Goal: Transaction & Acquisition: Book appointment/travel/reservation

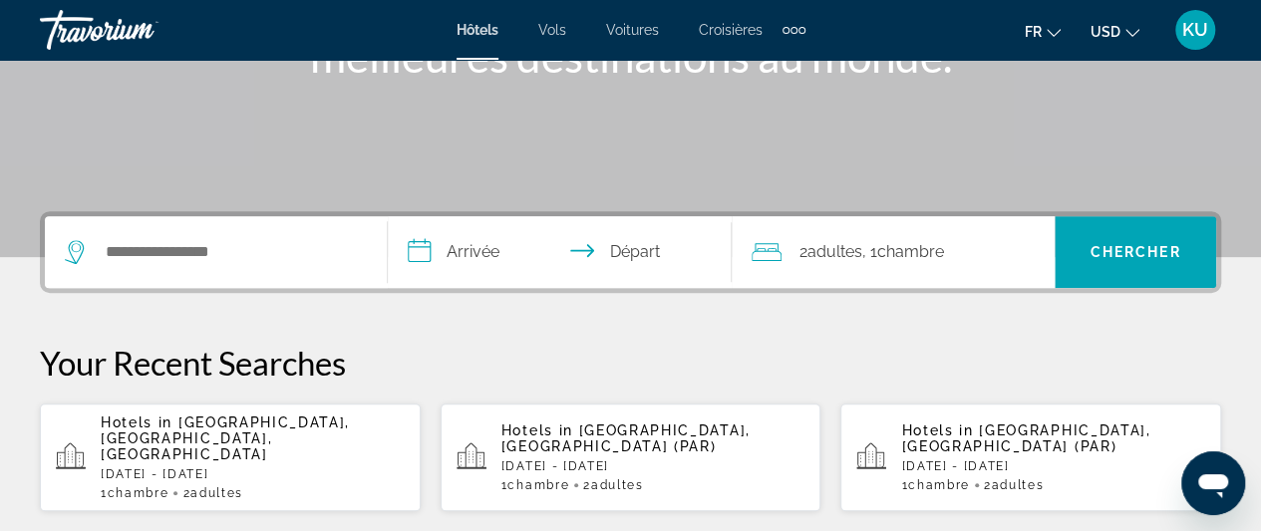
scroll to position [343, 0]
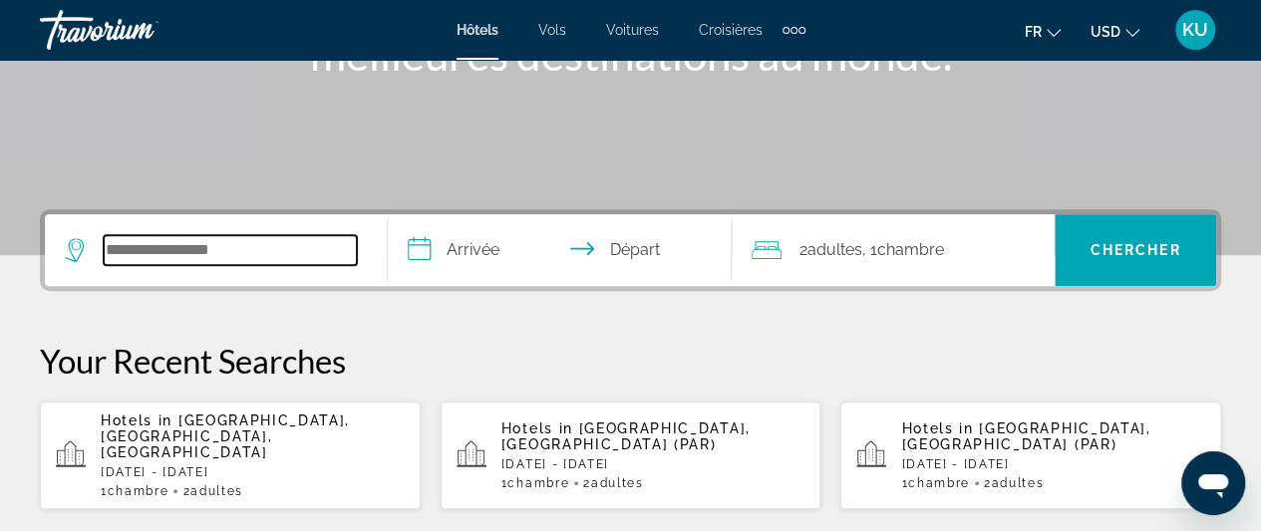
click at [144, 256] on input "Search widget" at bounding box center [230, 250] width 253 height 30
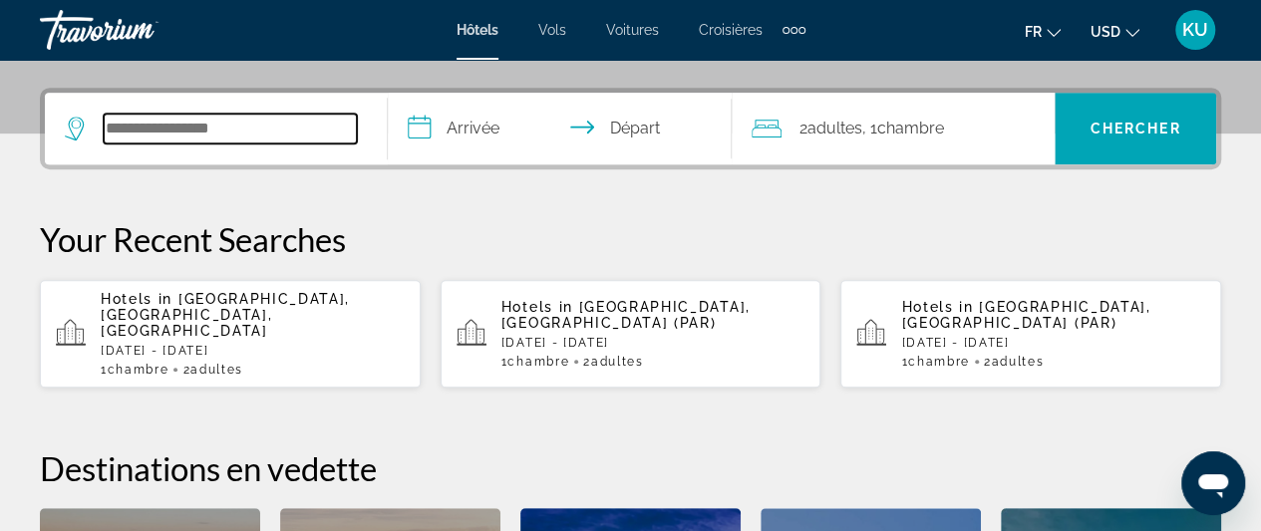
scroll to position [486, 0]
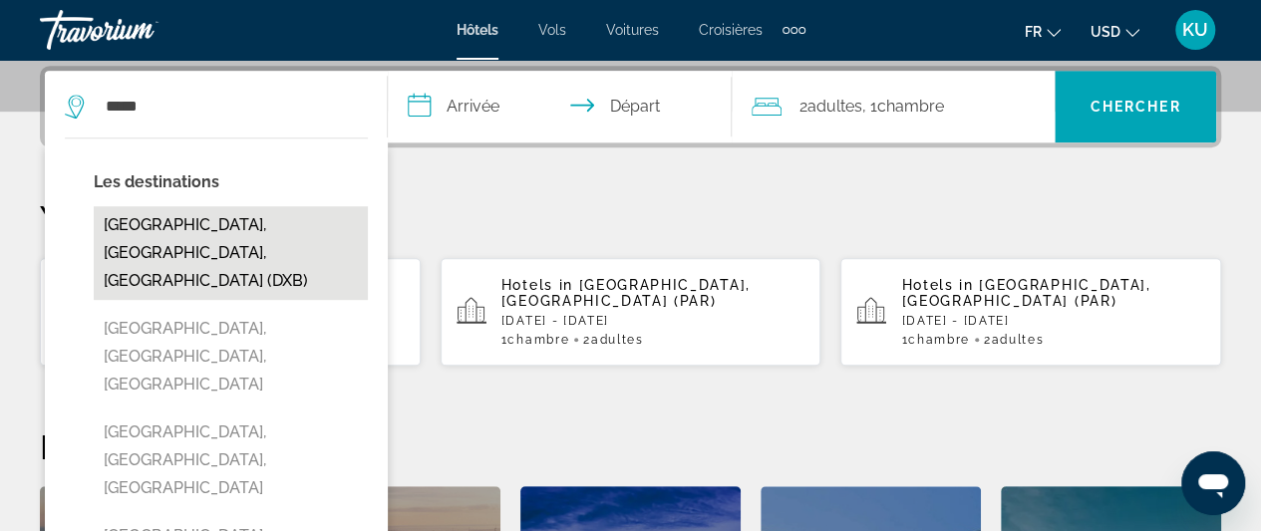
click at [191, 239] on button "[GEOGRAPHIC_DATA], [GEOGRAPHIC_DATA], [GEOGRAPHIC_DATA] (DXB)" at bounding box center [231, 253] width 274 height 94
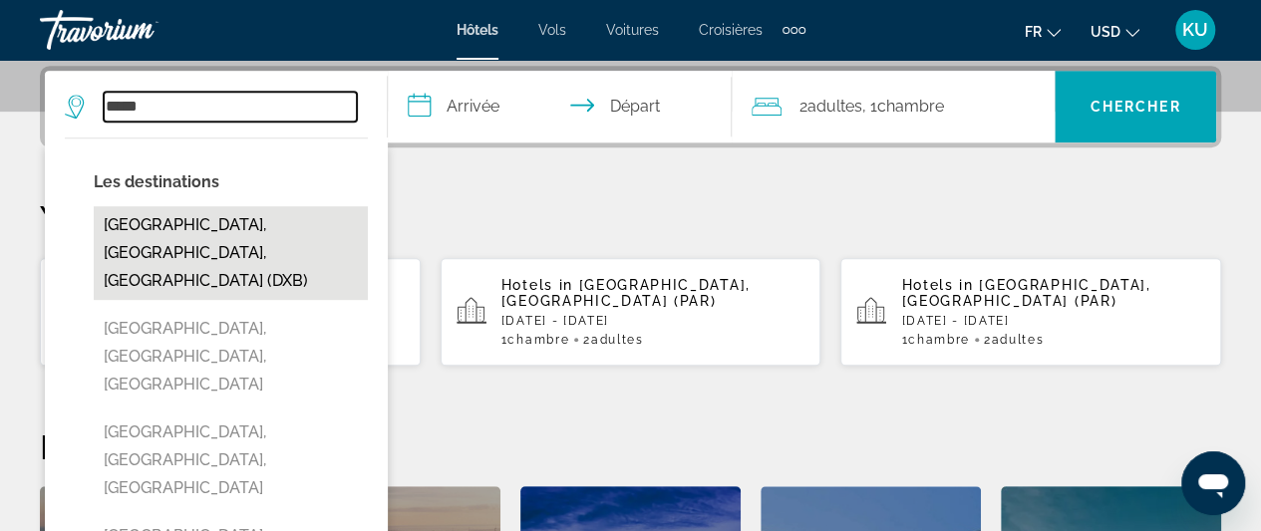
type input "**********"
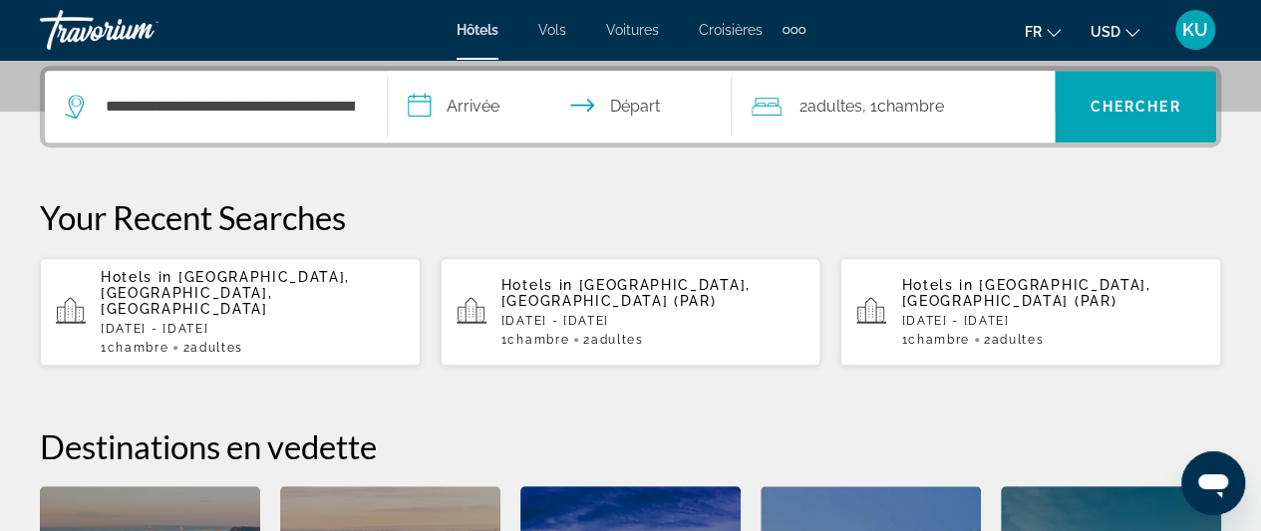
click at [462, 113] on input "**********" at bounding box center [563, 110] width 351 height 78
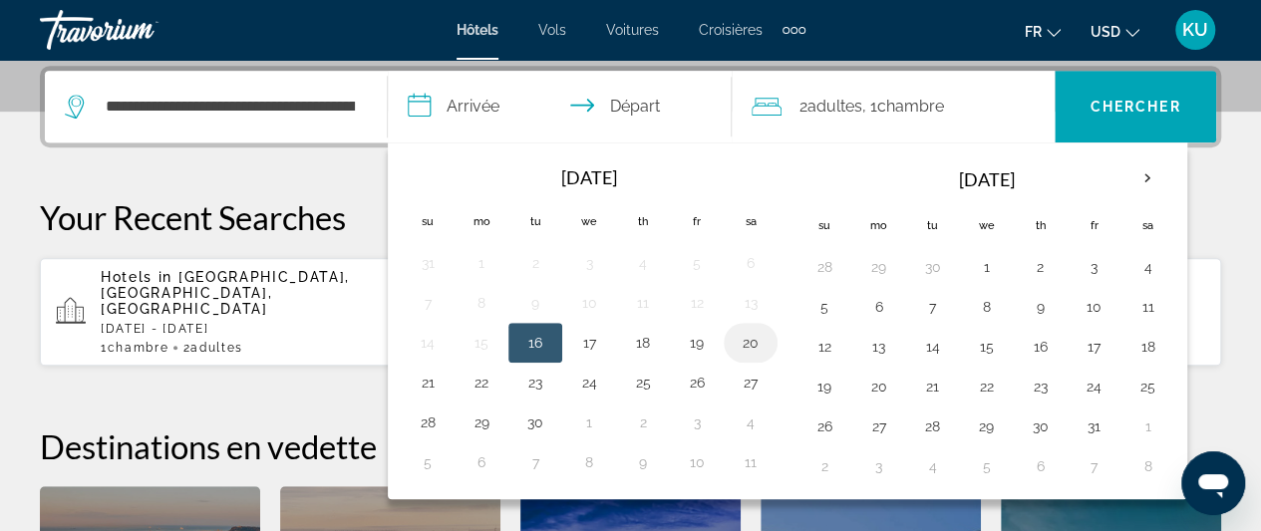
click at [746, 340] on button "20" at bounding box center [750, 343] width 32 height 28
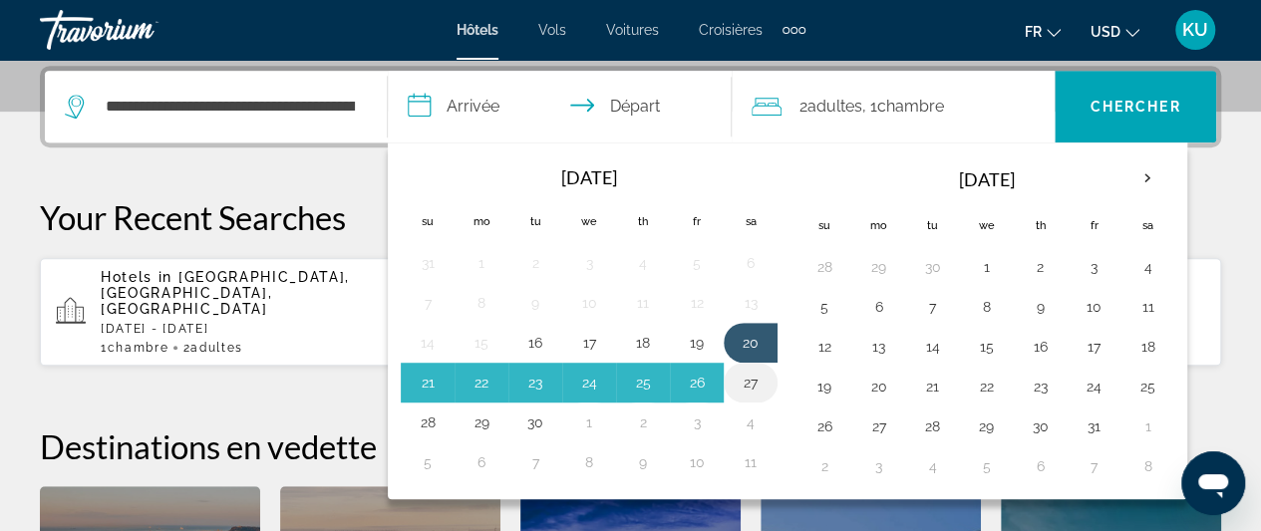
click at [746, 370] on button "27" at bounding box center [750, 383] width 32 height 28
type input "**********"
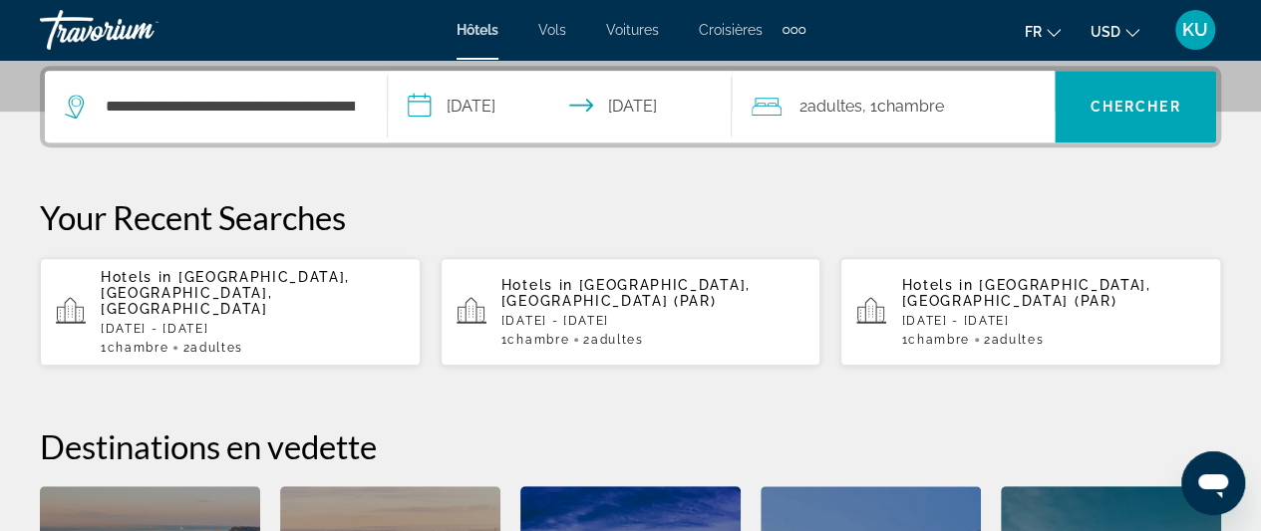
click at [1130, 29] on icon "Change currency" at bounding box center [1132, 33] width 14 height 14
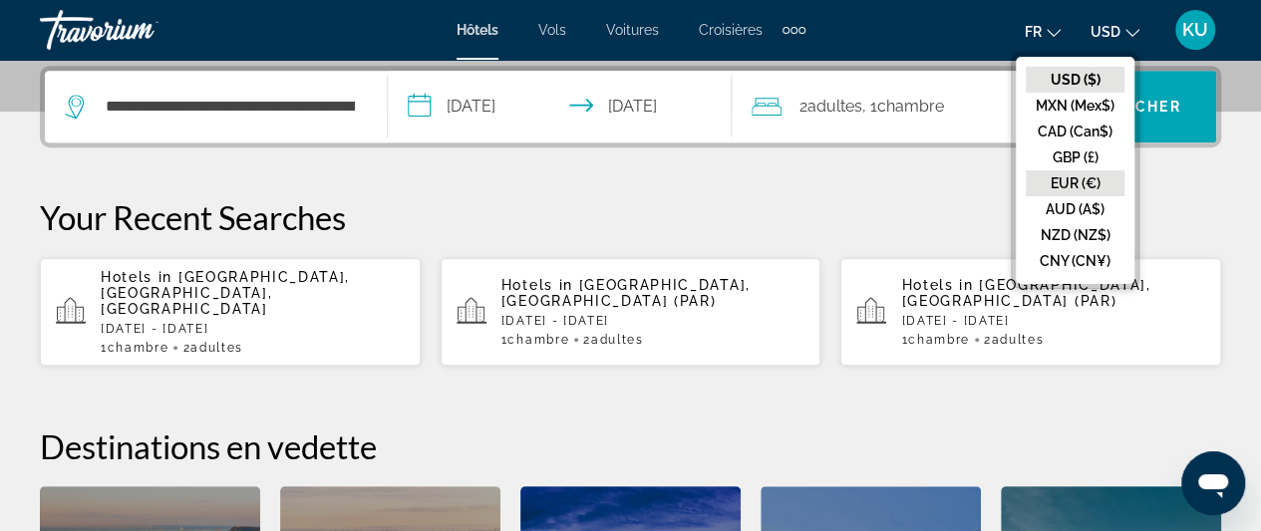
click at [1072, 185] on button "EUR (€)" at bounding box center [1074, 183] width 99 height 26
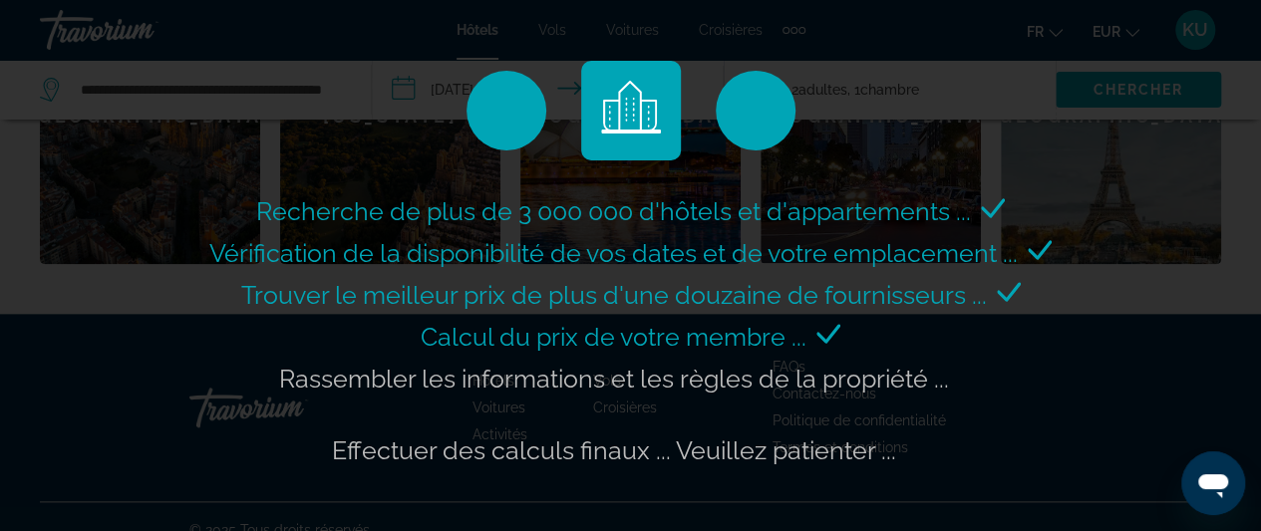
scroll to position [1015, 0]
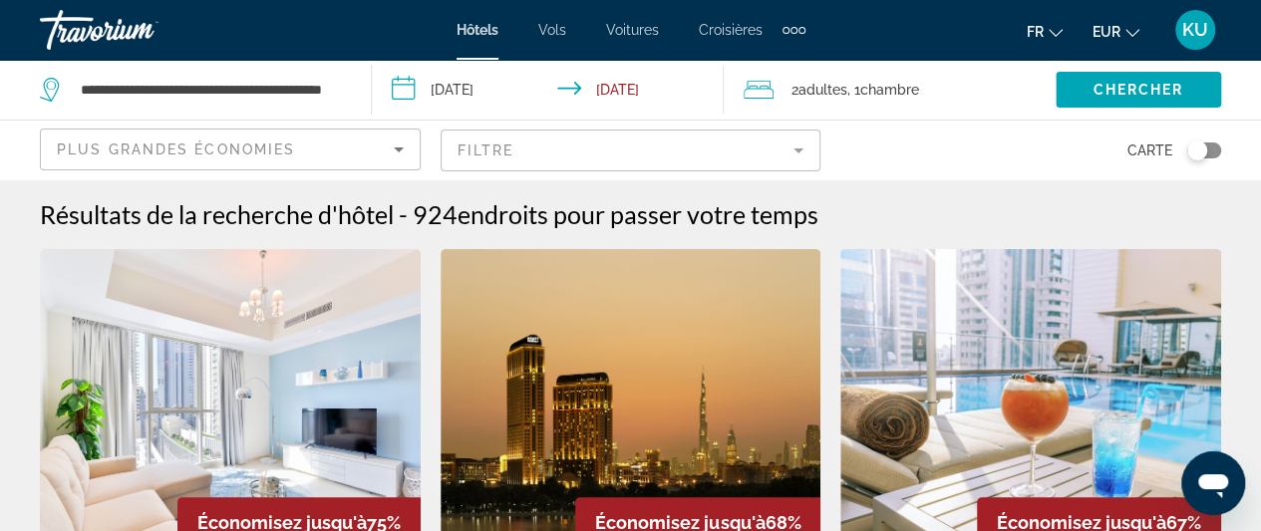
click at [394, 148] on icon "Sort by" at bounding box center [399, 150] width 24 height 24
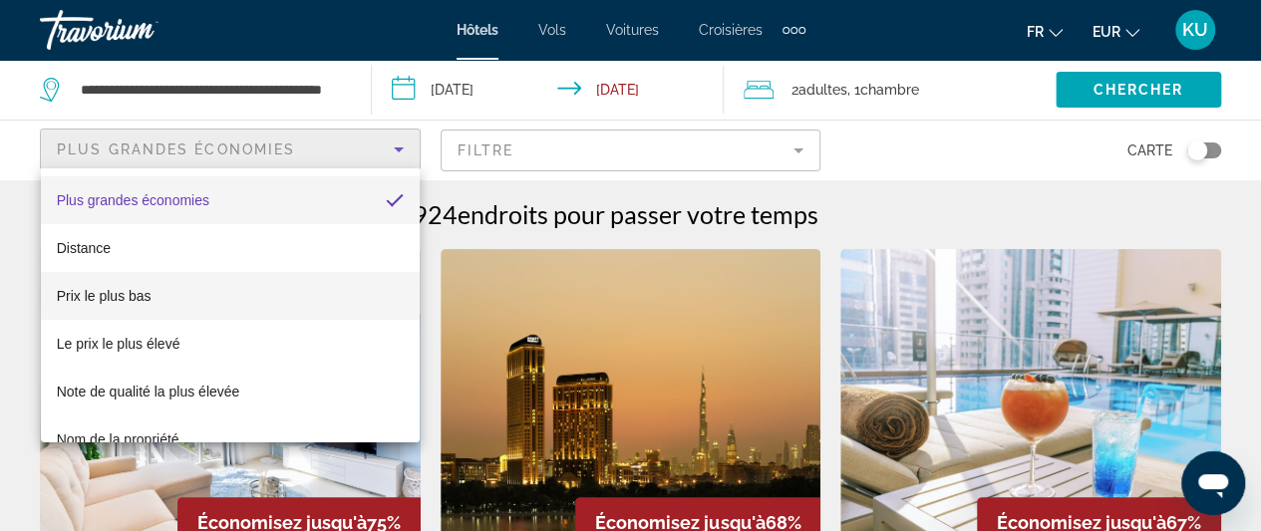
click at [156, 296] on mat-option "Prix le plus bas" at bounding box center [230, 296] width 379 height 48
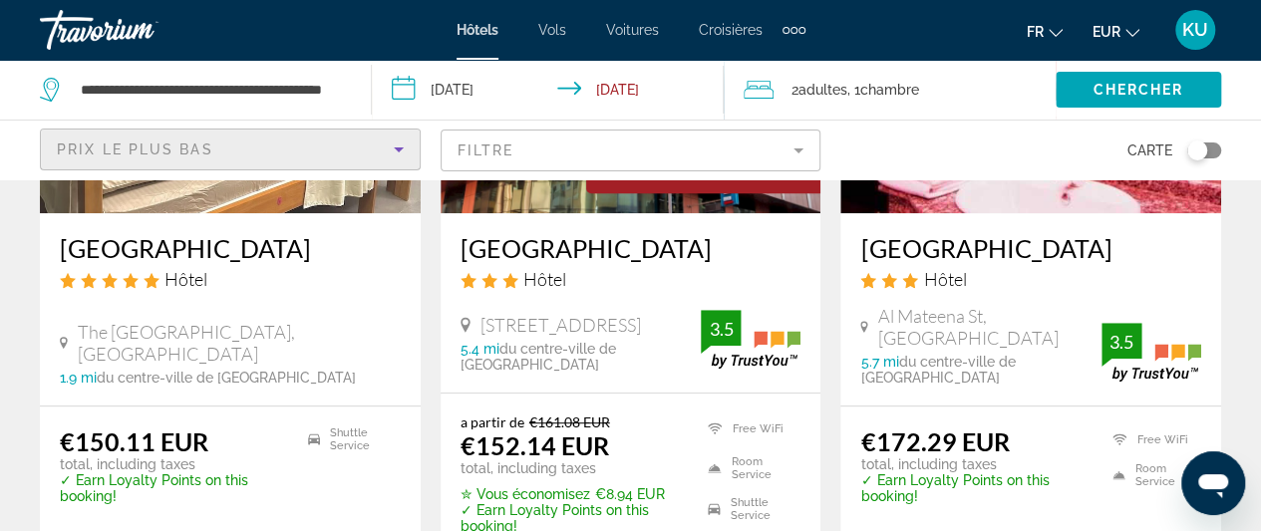
scroll to position [364, 0]
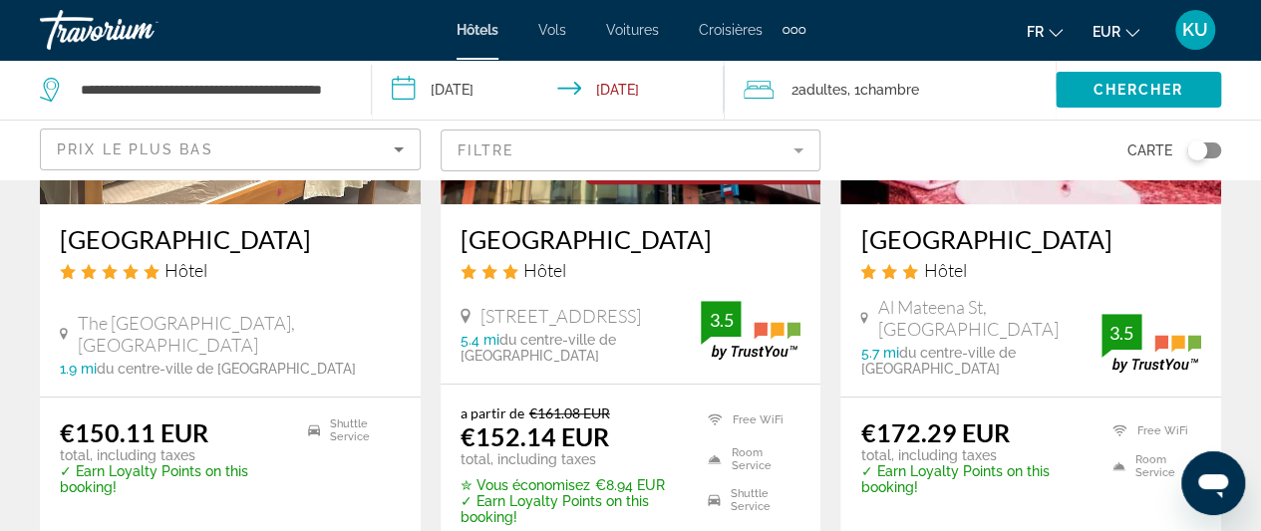
click at [1118, 266] on div "Hôtel" at bounding box center [1030, 270] width 341 height 22
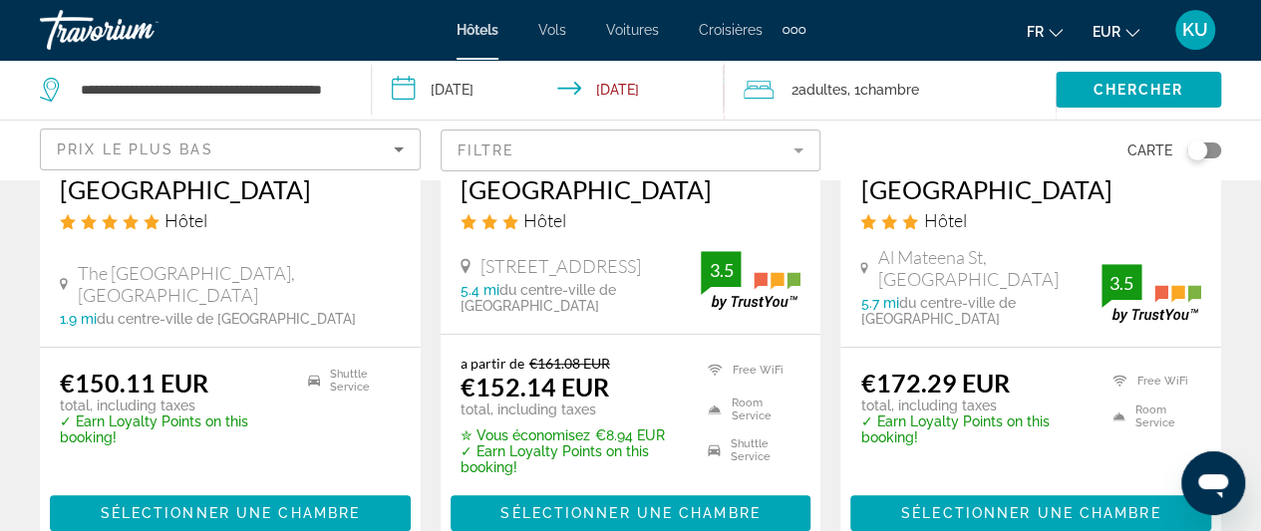
scroll to position [477, 0]
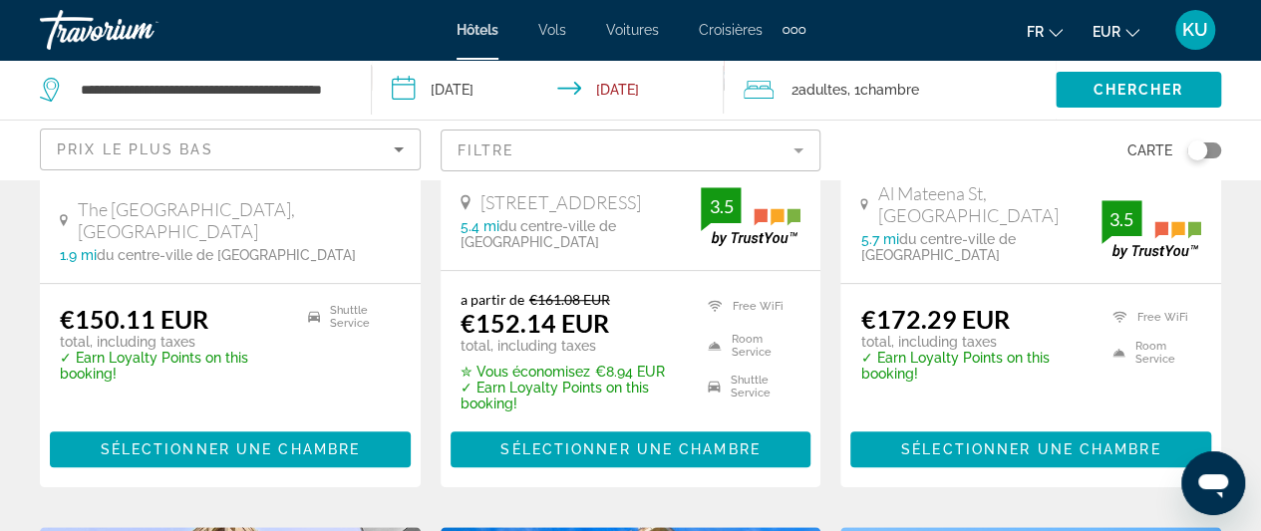
click at [201, 334] on ins "€150.11 EUR" at bounding box center [134, 319] width 148 height 30
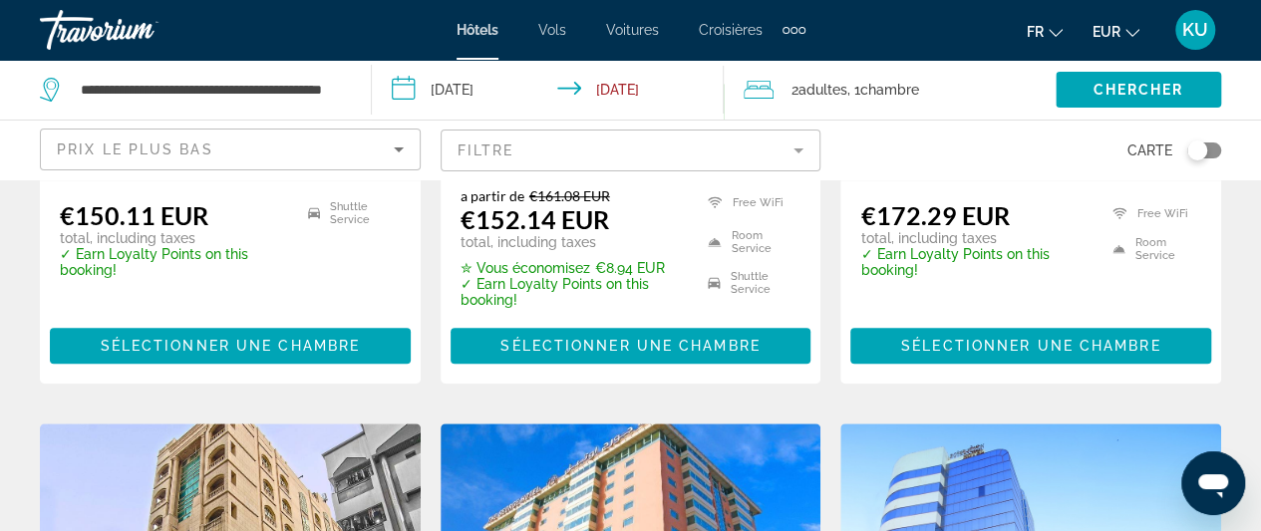
scroll to position [580, 0]
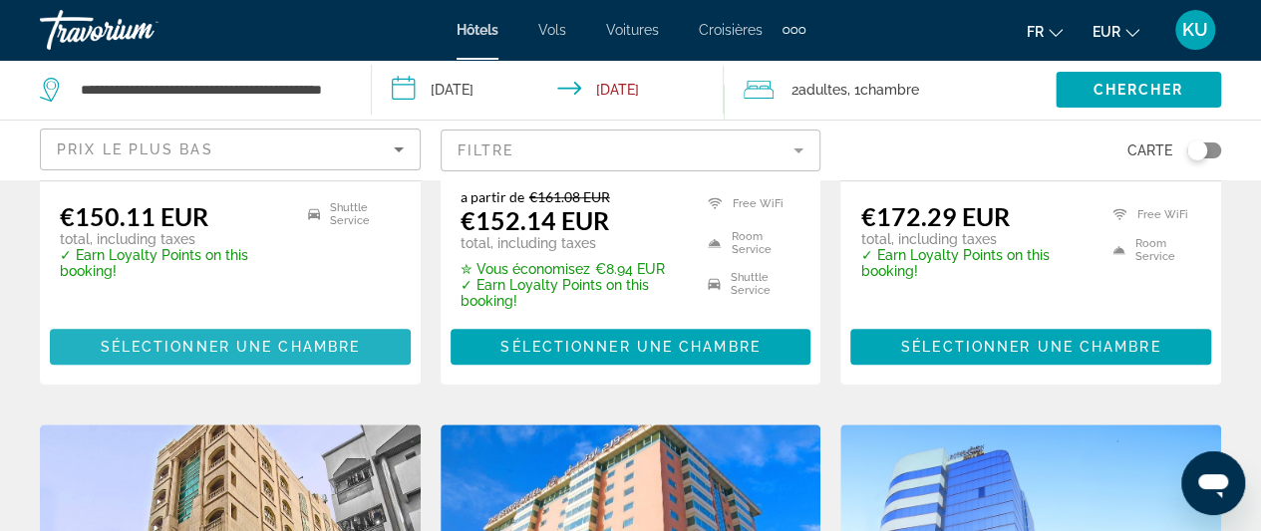
click at [192, 355] on span "Sélectionner une chambre" at bounding box center [230, 347] width 259 height 16
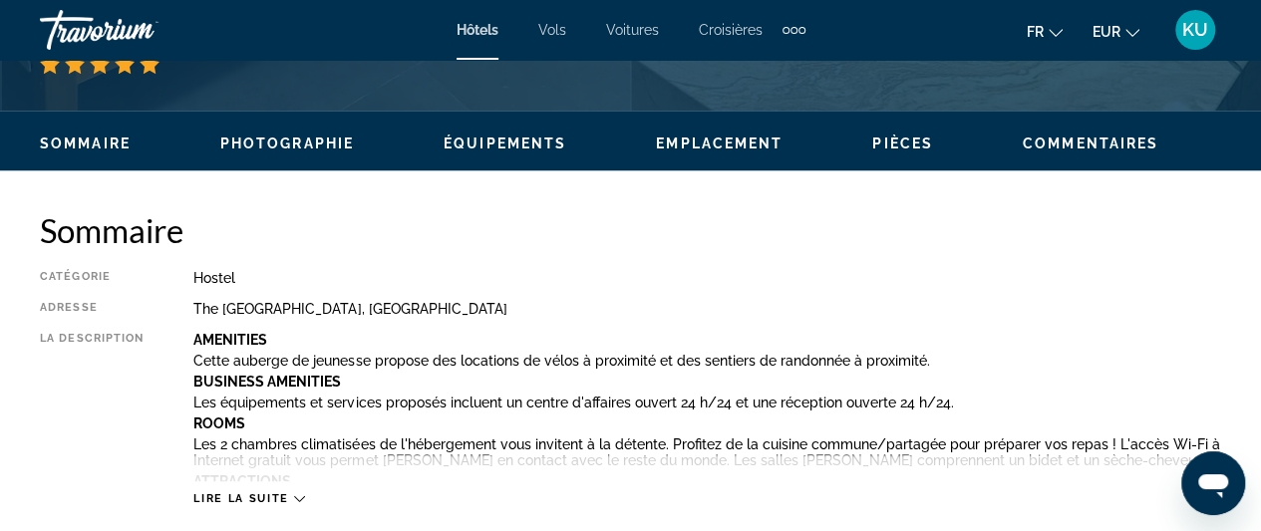
scroll to position [980, 0]
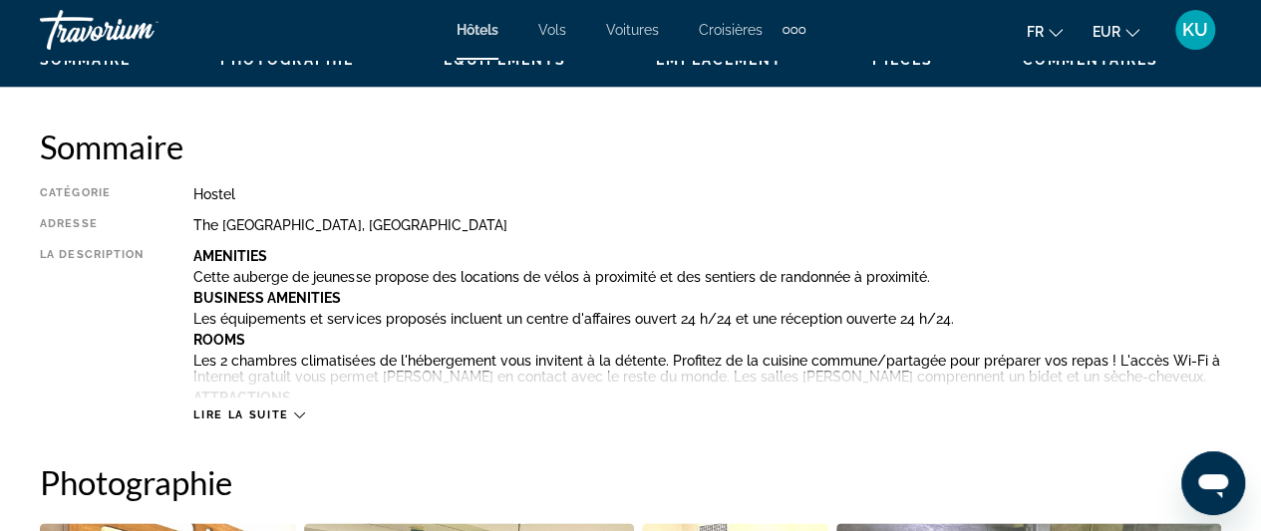
click at [289, 420] on div "Lire la suite" at bounding box center [248, 415] width 111 height 13
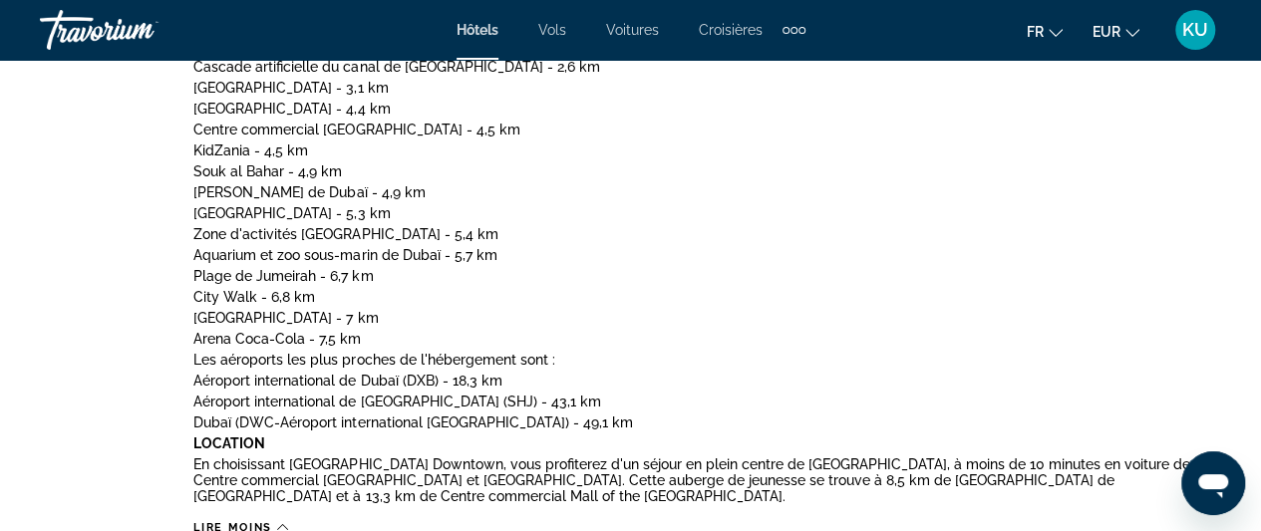
scroll to position [1385, 0]
